Goal: Transaction & Acquisition: Register for event/course

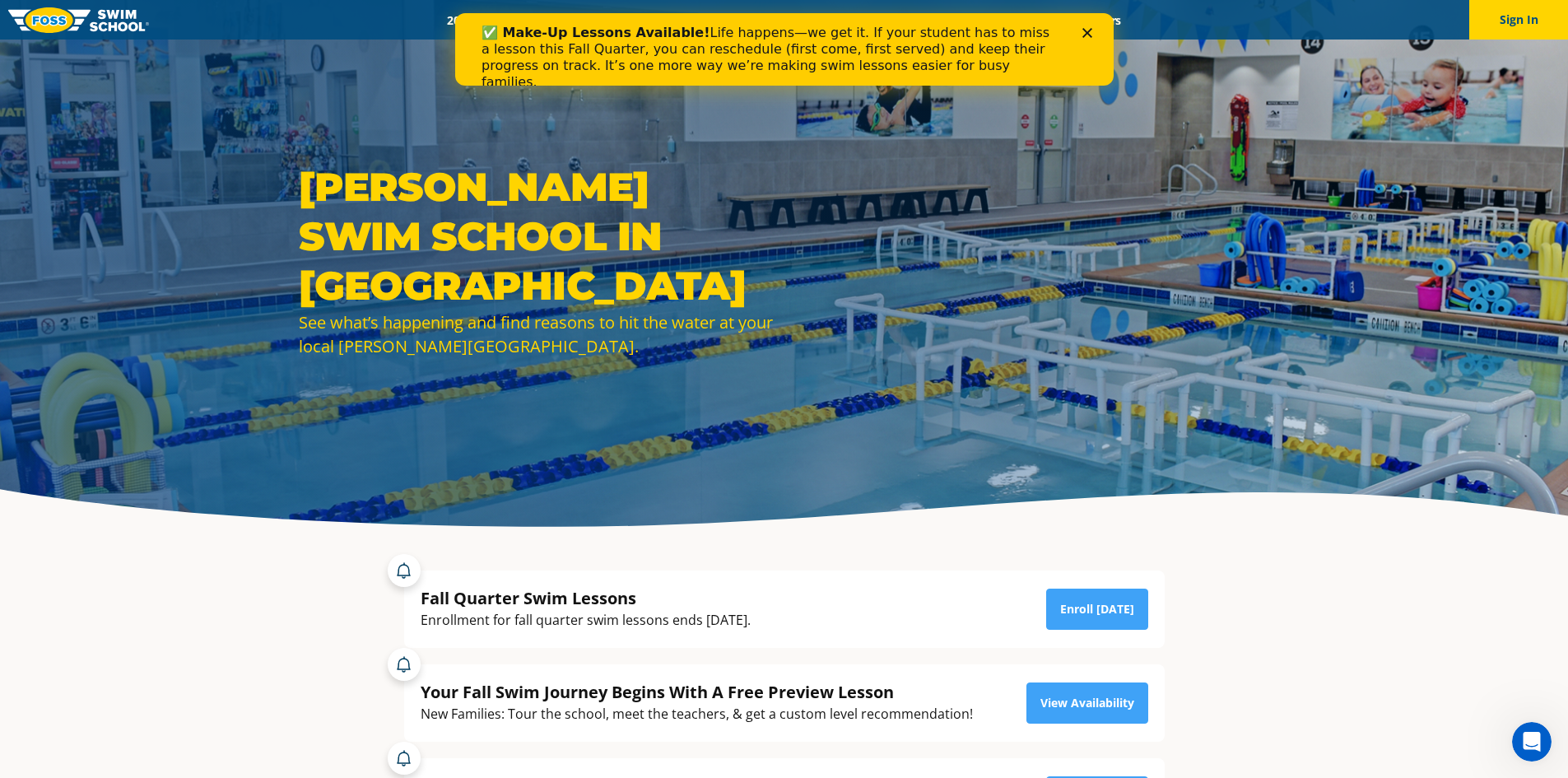
click at [1089, 33] on icon "Close" at bounding box center [1087, 32] width 10 height 10
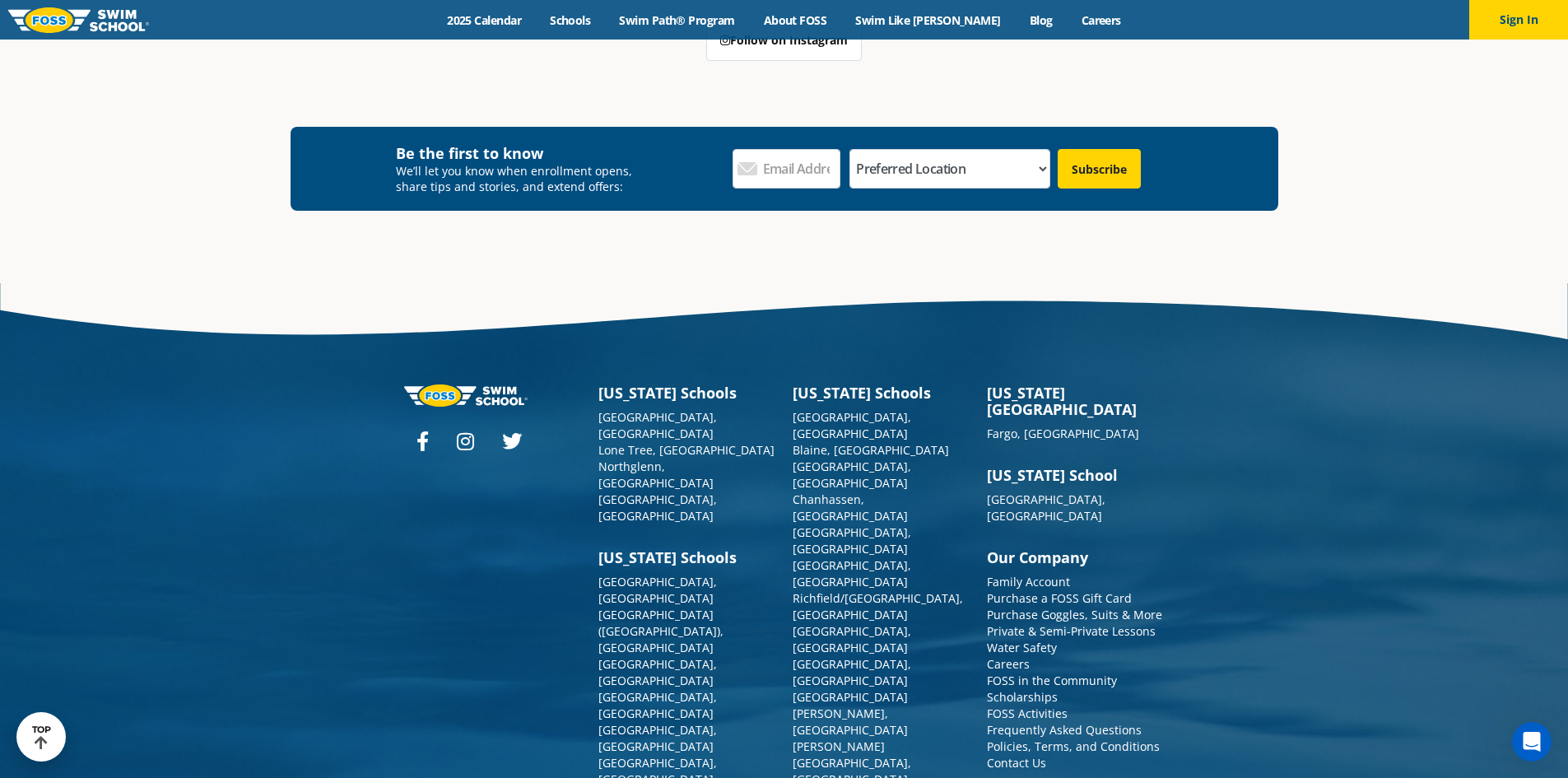
scroll to position [6017, 0]
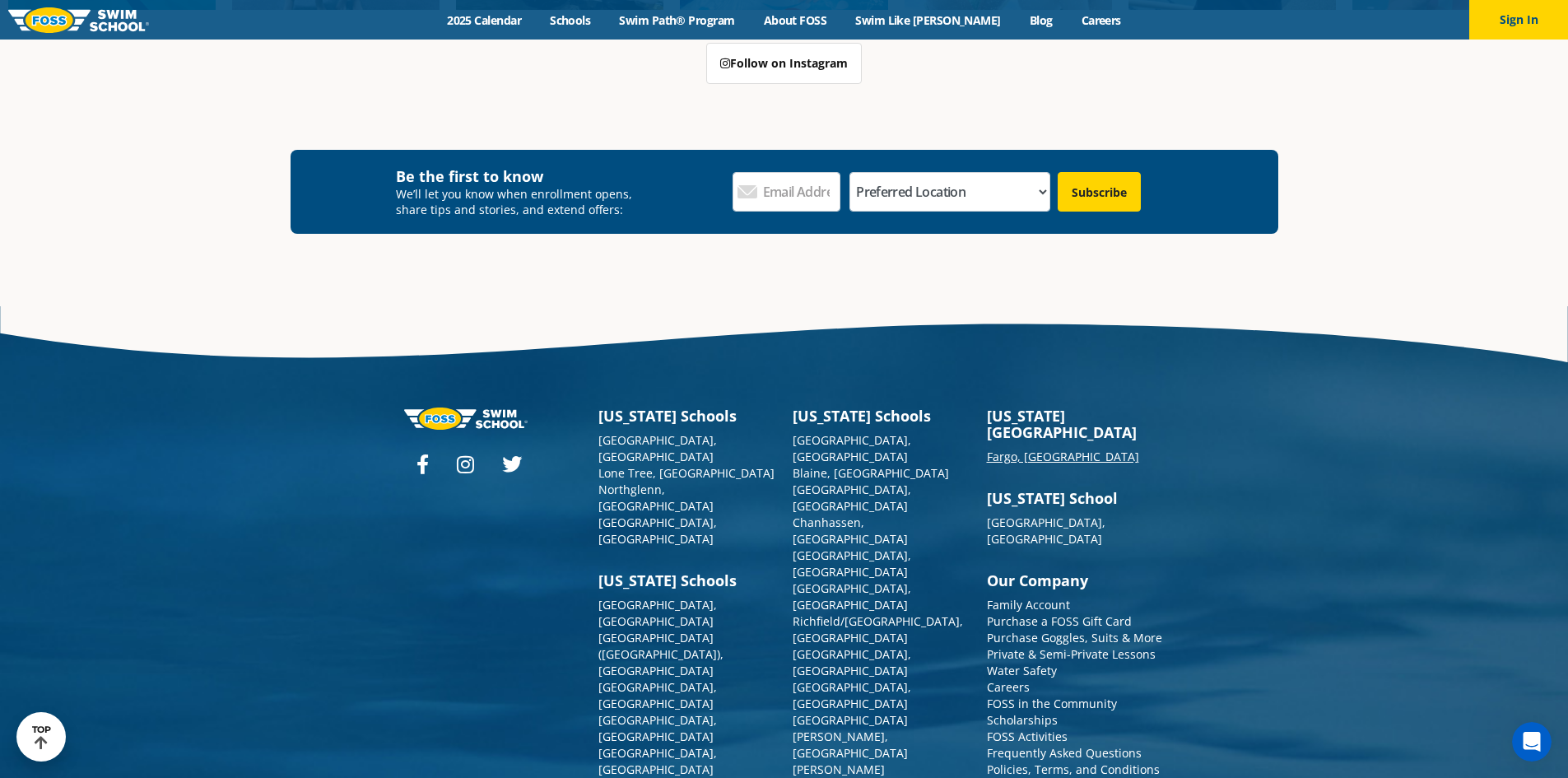
click at [1010, 448] on link "Fargo, [GEOGRAPHIC_DATA]" at bounding box center [1064, 456] width 152 height 16
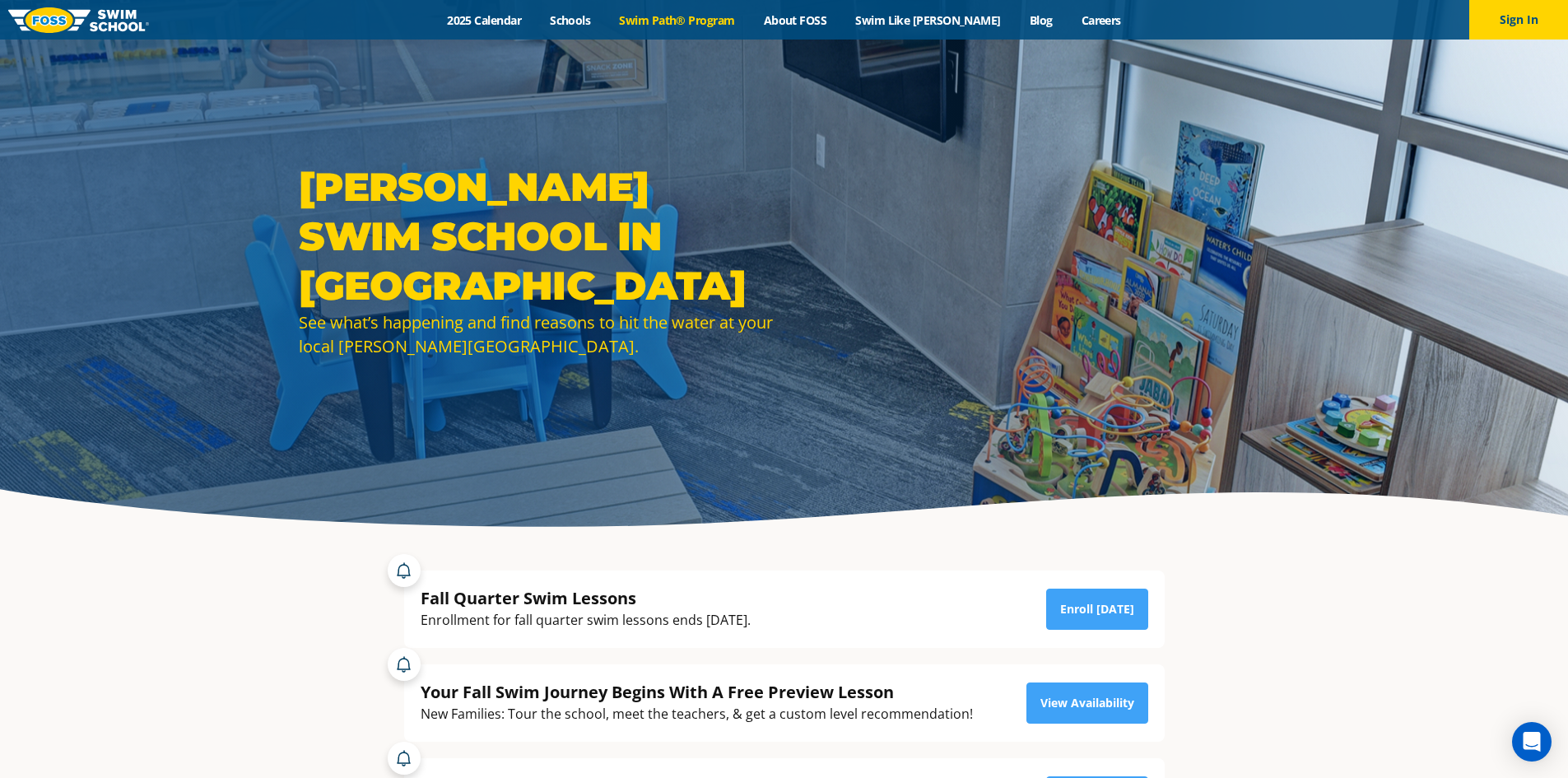
click at [682, 20] on link "Swim Path® Program" at bounding box center [677, 19] width 144 height 16
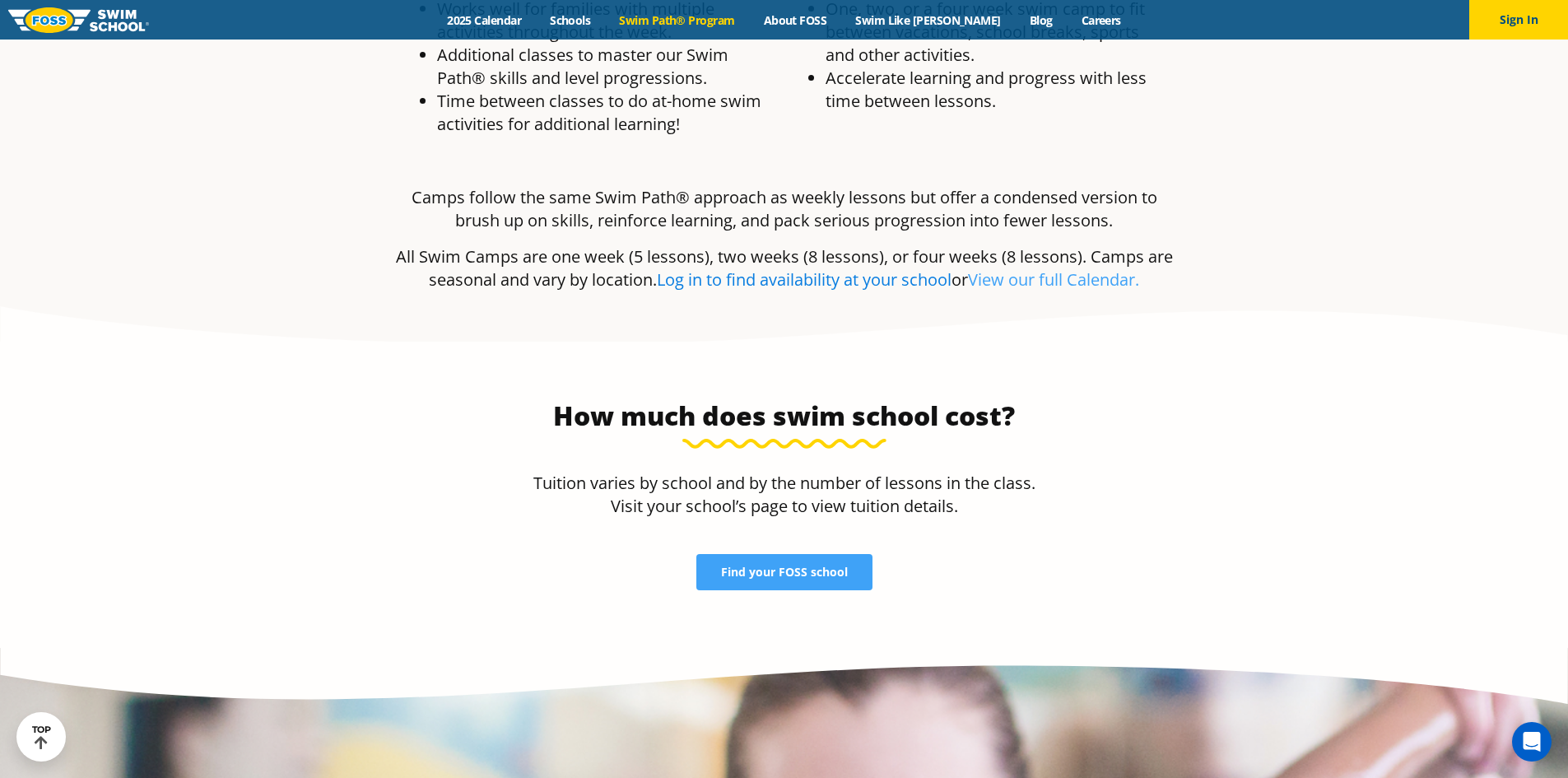
scroll to position [3375, 0]
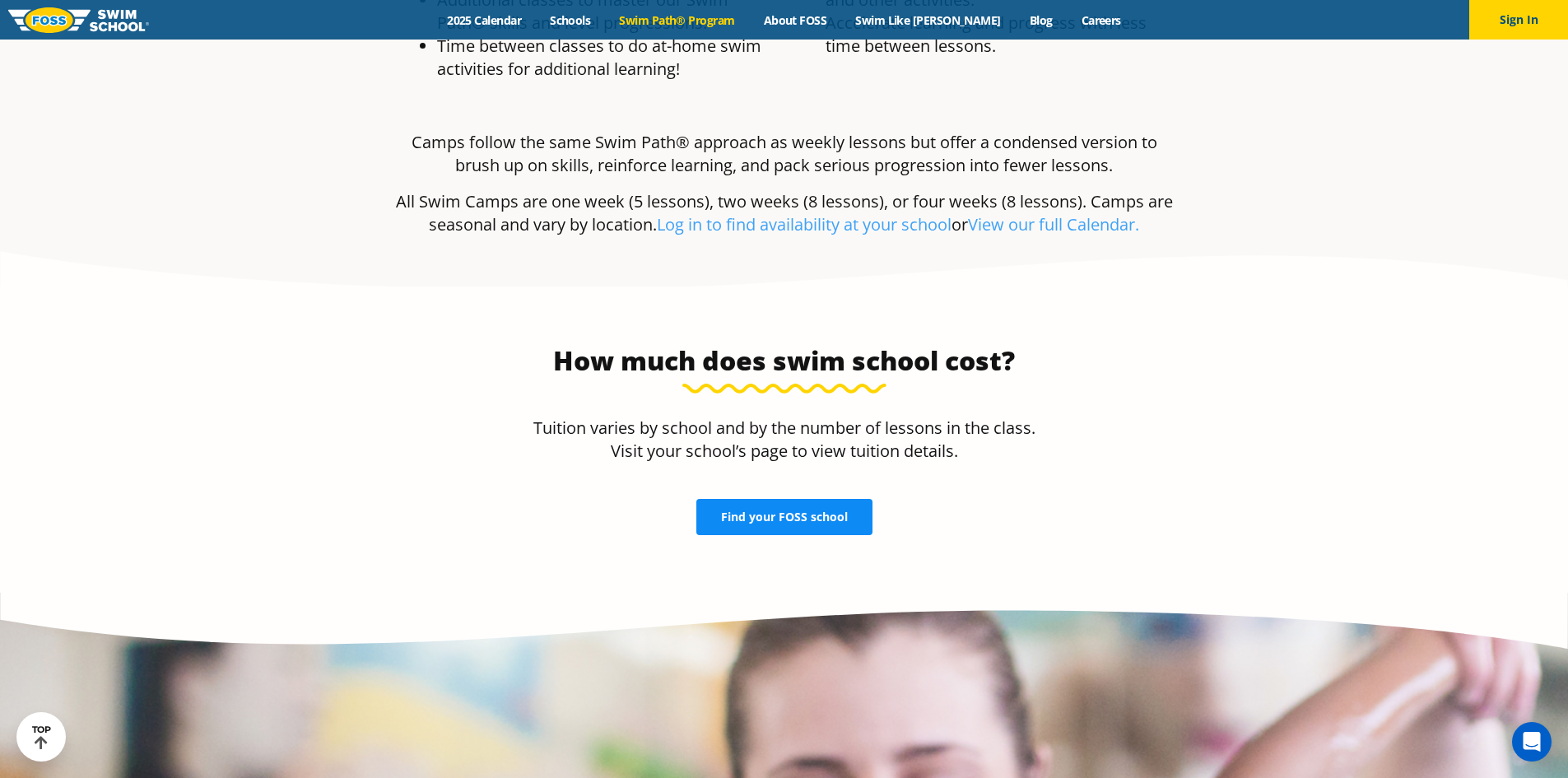
click at [710, 499] on link "Find your FOSS school" at bounding box center [784, 516] width 176 height 36
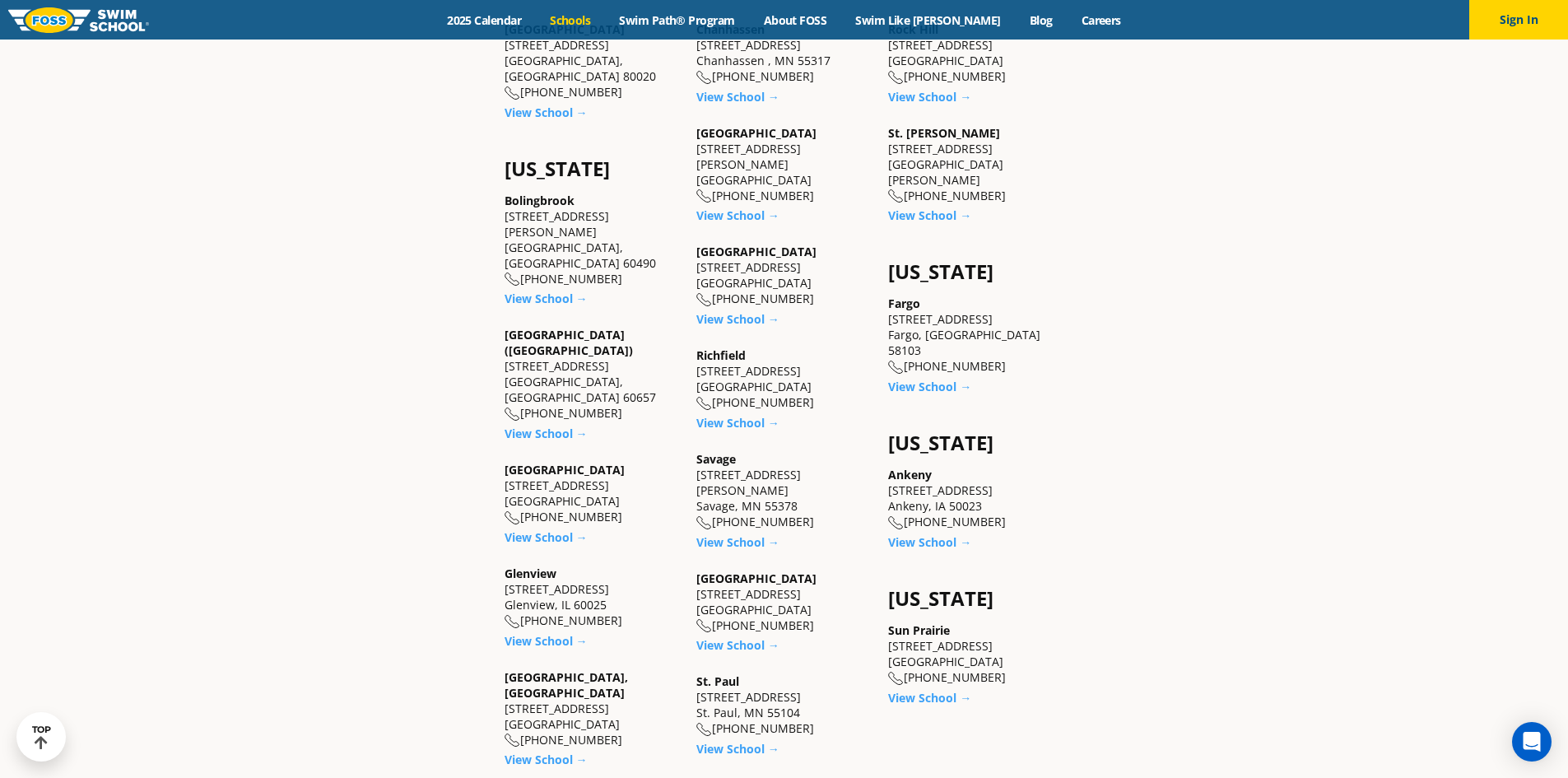
scroll to position [1070, 0]
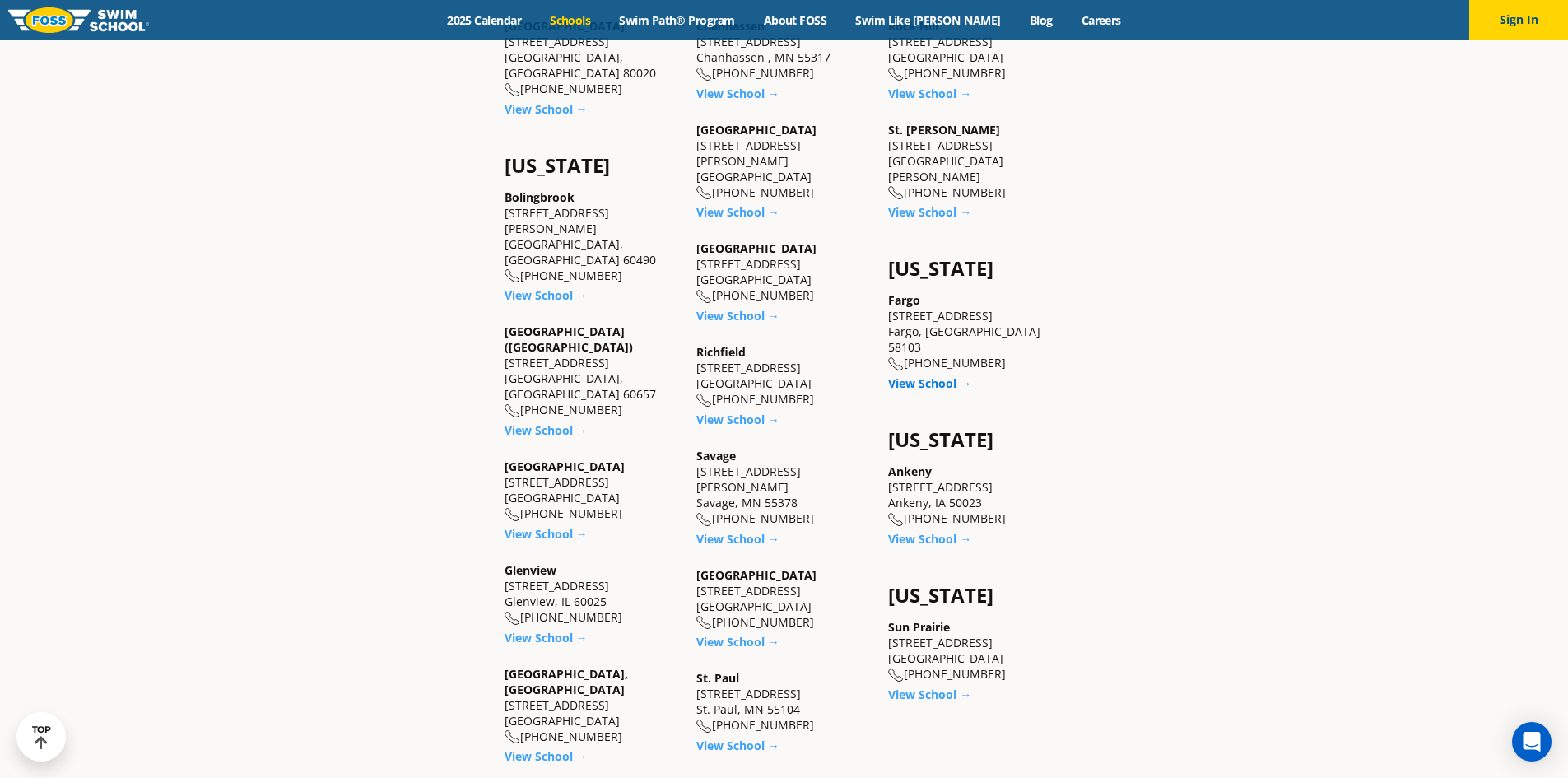
click at [924, 376] on link "View School →" at bounding box center [930, 383] width 84 height 16
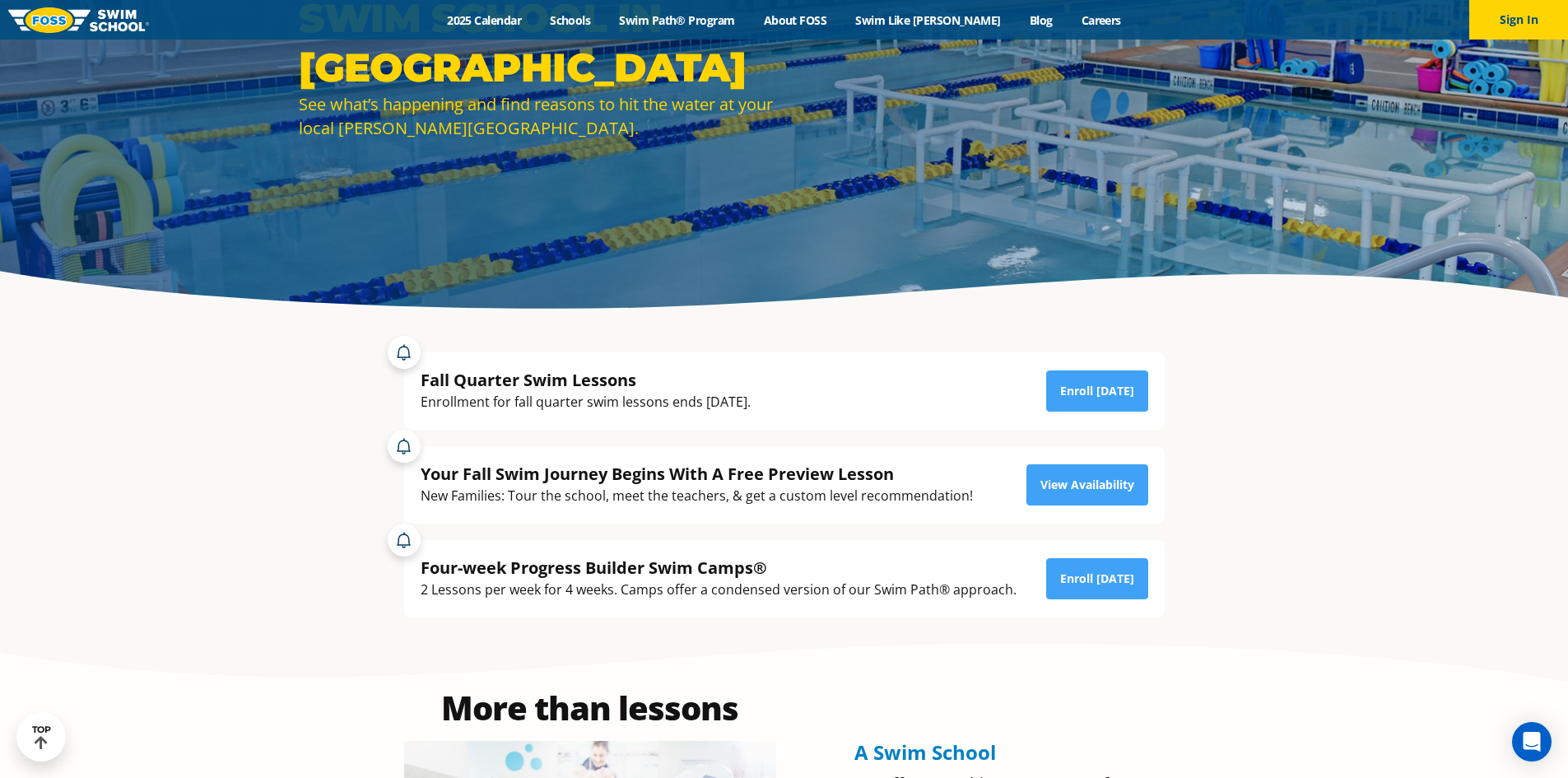
scroll to position [247, 0]
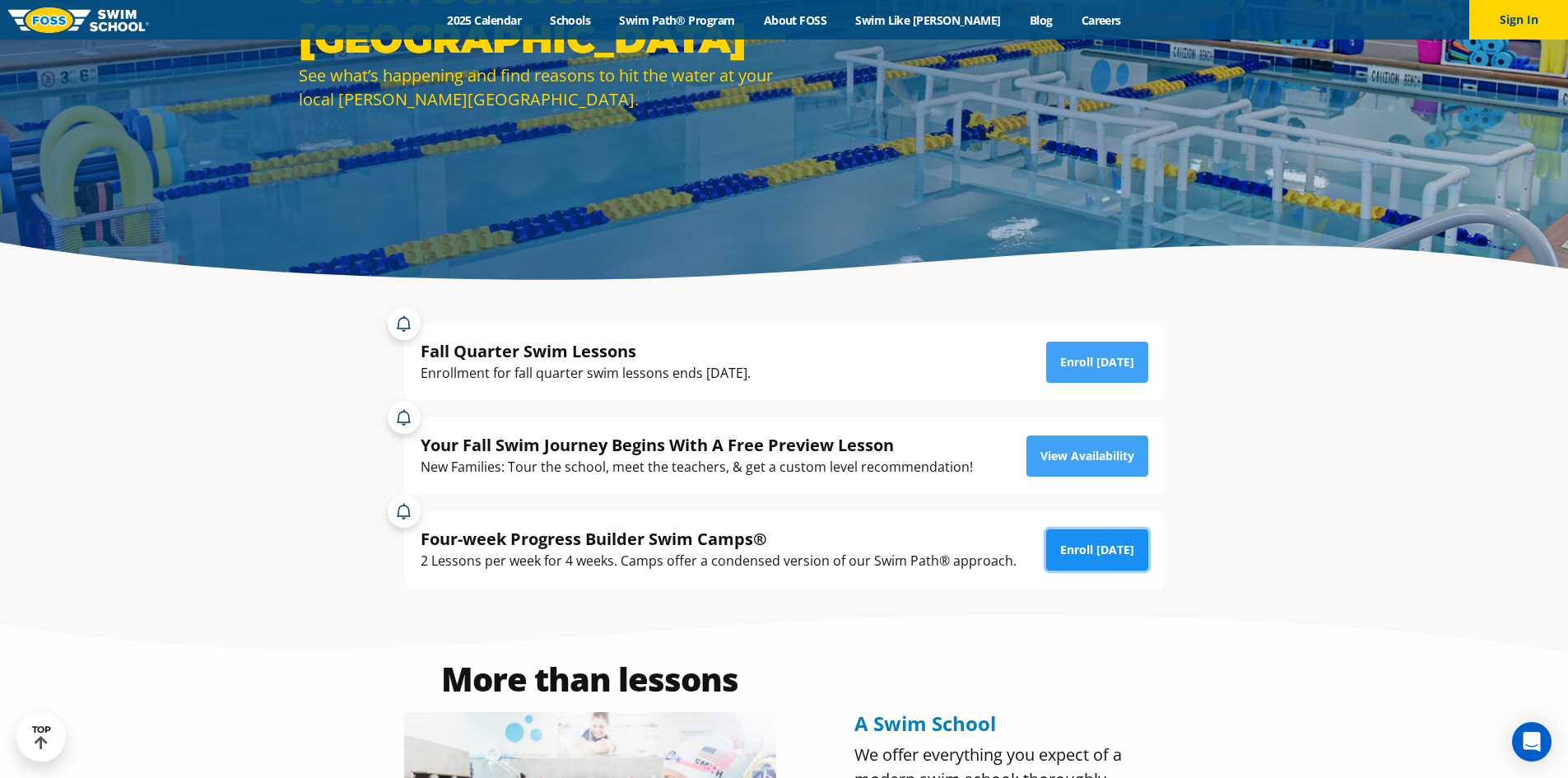
click at [1088, 541] on link "Enroll [DATE]" at bounding box center [1097, 549] width 102 height 41
